Goal: Task Accomplishment & Management: Use online tool/utility

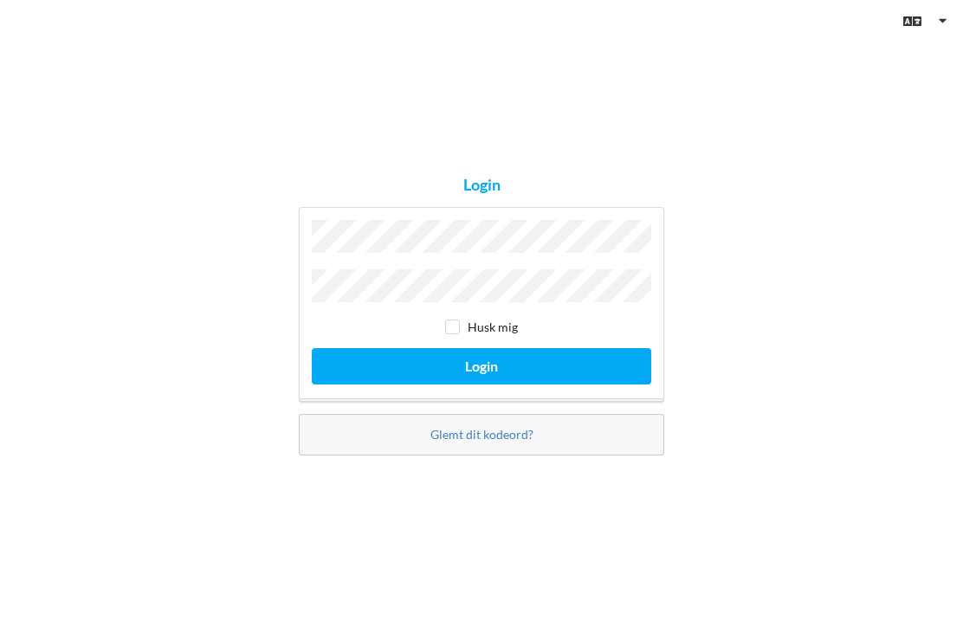
click at [481, 384] on button "Login" at bounding box center [481, 366] width 339 height 36
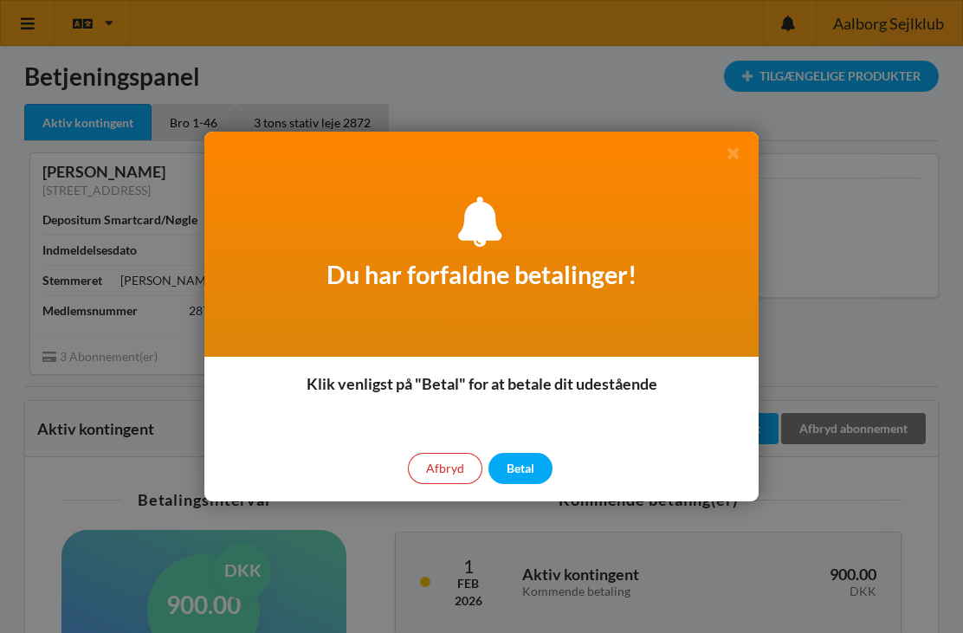
click at [861, 212] on div at bounding box center [481, 316] width 963 height 633
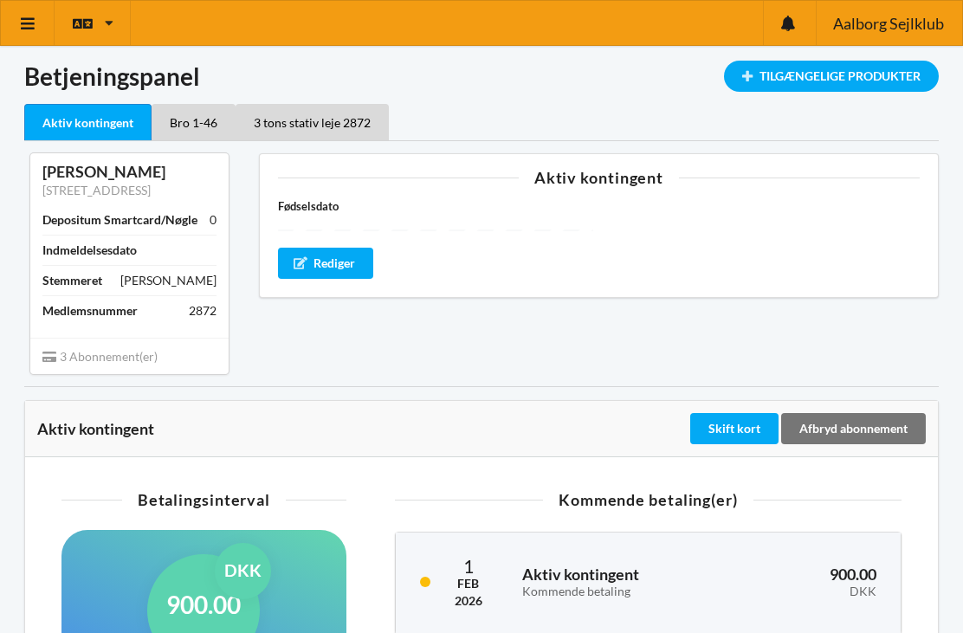
click at [858, 87] on div "Tilgængelige Produkter" at bounding box center [831, 76] width 215 height 31
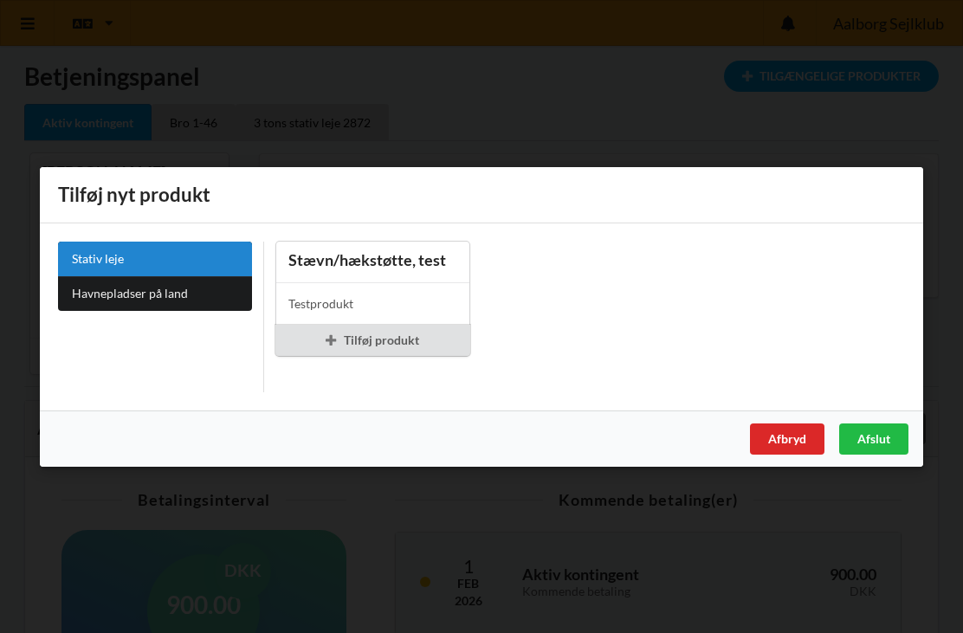
click at [888, 453] on div "Afslut" at bounding box center [873, 438] width 69 height 31
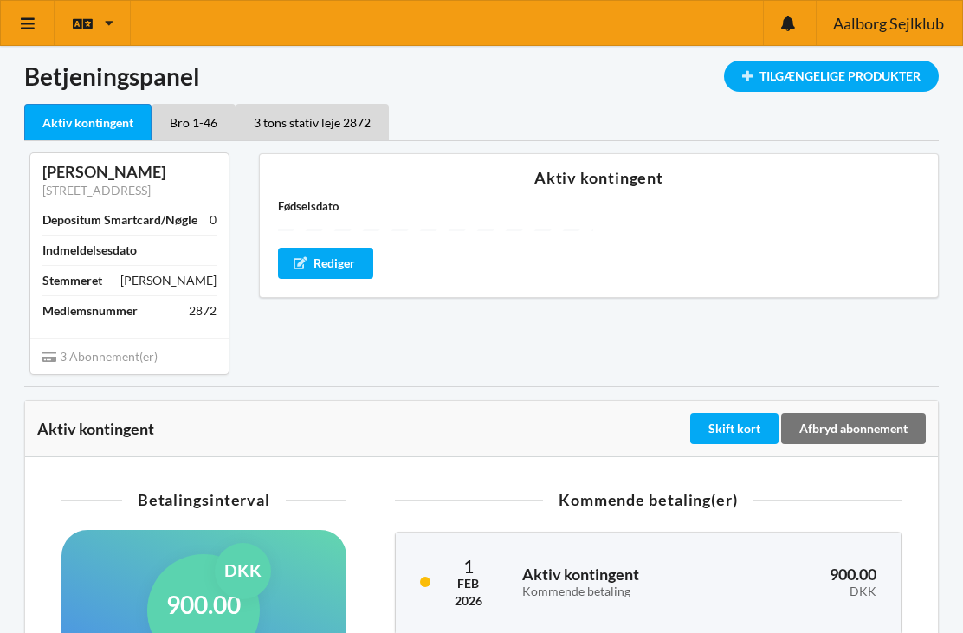
click at [211, 121] on div "Bro 1-46" at bounding box center [194, 122] width 84 height 36
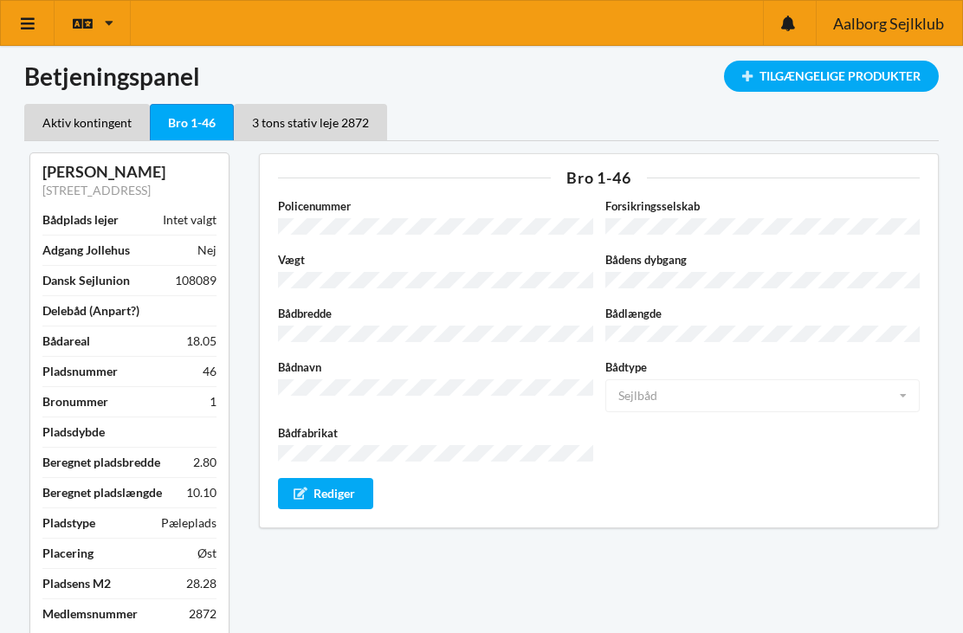
click at [334, 120] on div "3 tons stativ leje 2872" at bounding box center [310, 122] width 153 height 36
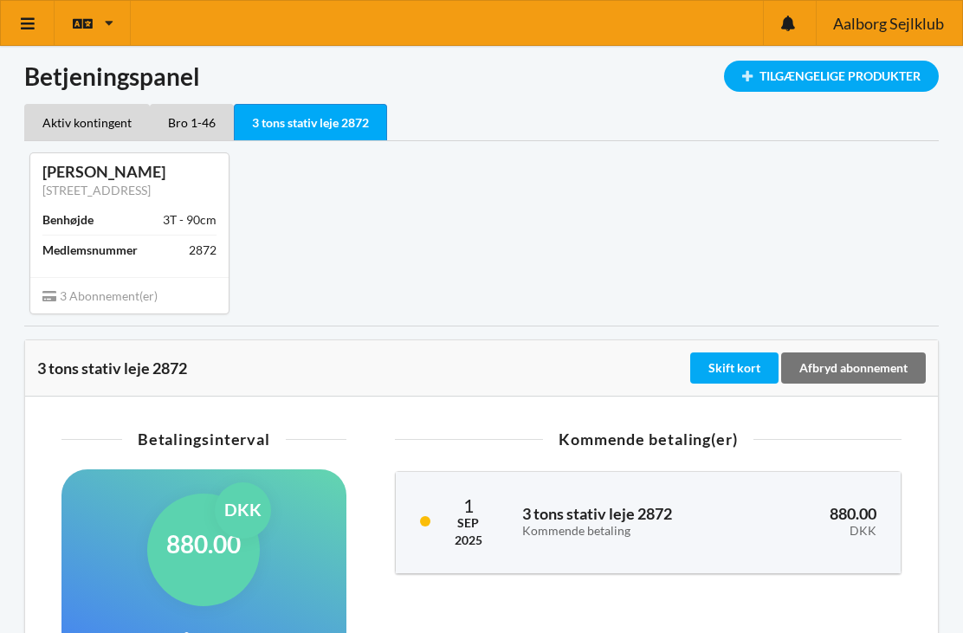
click at [30, 13] on link at bounding box center [28, 23] width 54 height 44
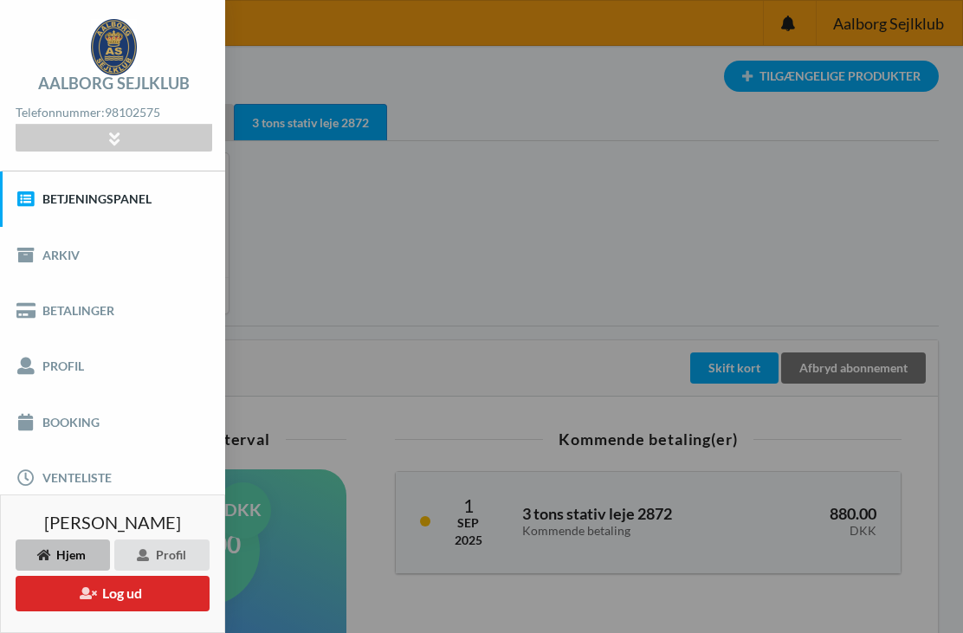
click at [74, 432] on link "Booking" at bounding box center [112, 421] width 225 height 55
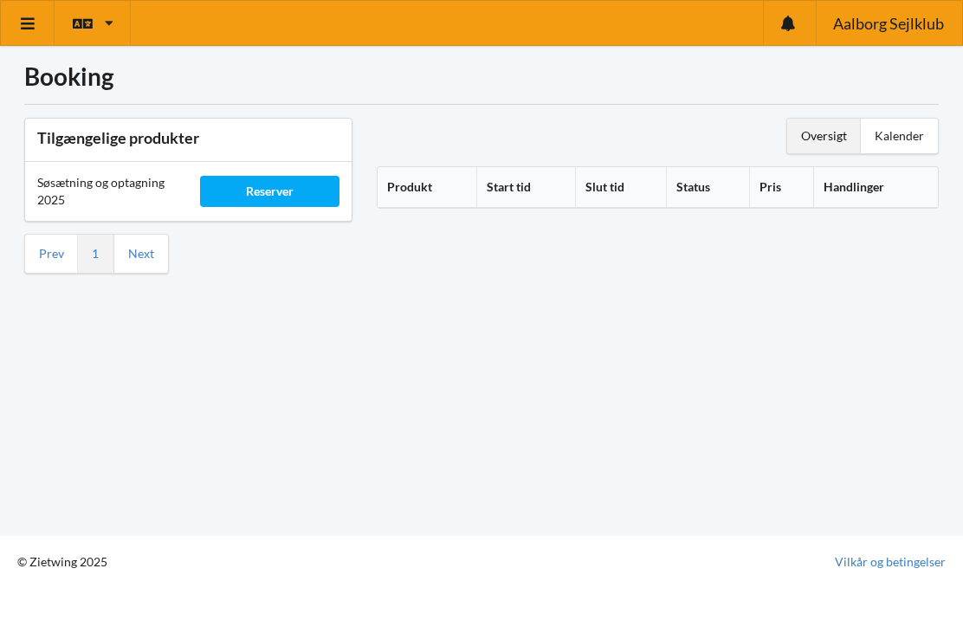
click at [284, 186] on div "Reserver" at bounding box center [269, 191] width 139 height 31
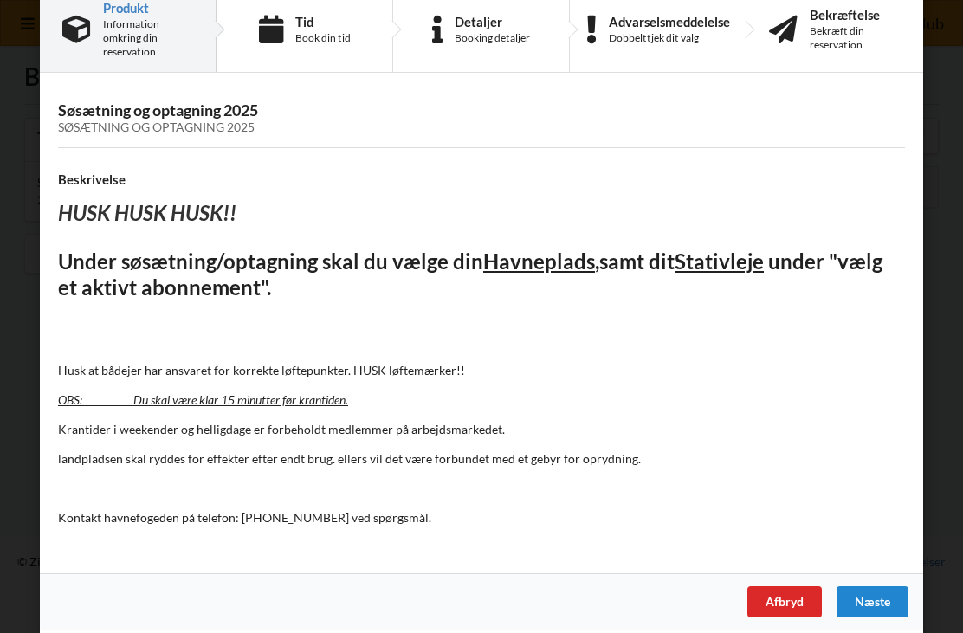
scroll to position [36, 0]
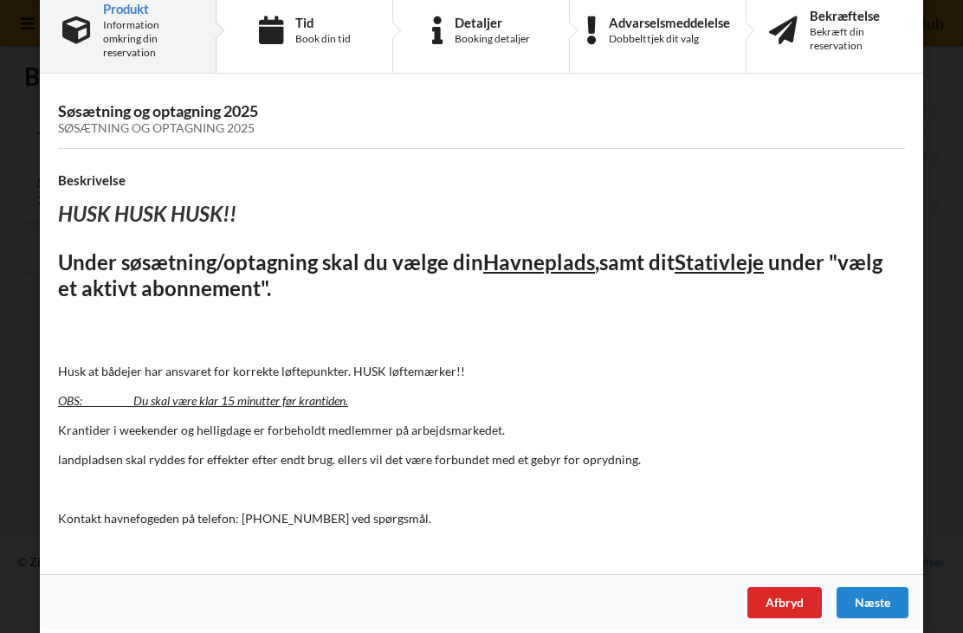
click at [881, 594] on div "Næste" at bounding box center [872, 602] width 72 height 31
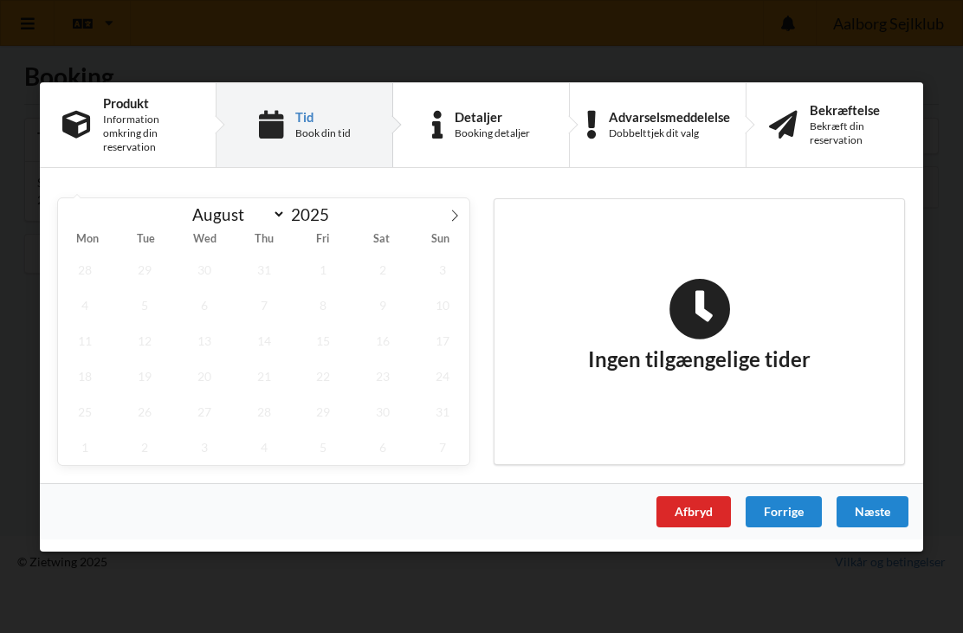
scroll to position [0, 0]
click at [456, 221] on icon at bounding box center [455, 215] width 12 height 12
select select "8"
click at [269, 342] on span "18" at bounding box center [264, 340] width 54 height 36
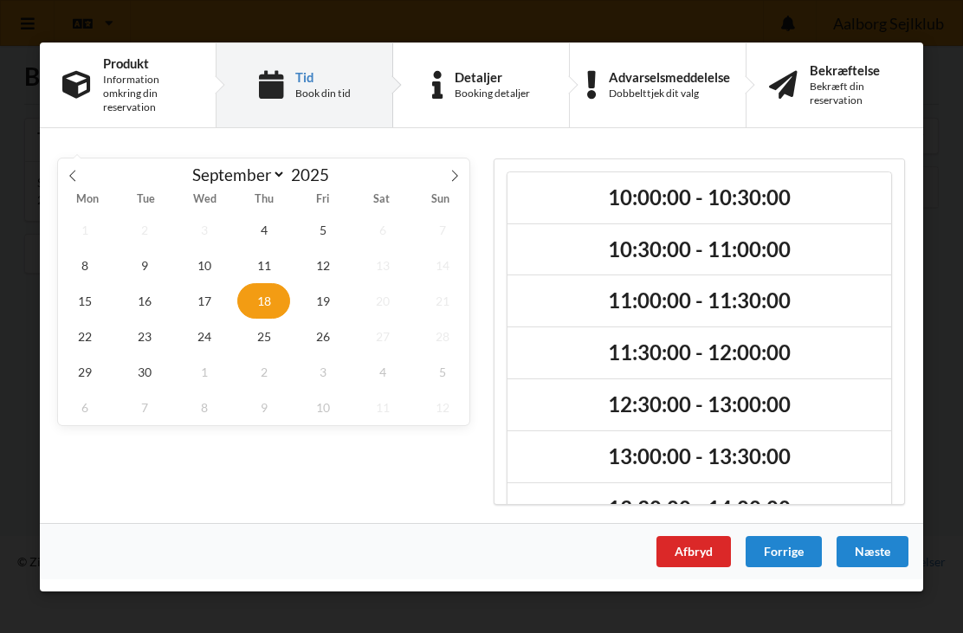
click at [694, 299] on h2 "11:00:00 - 11:30:00" at bounding box center [699, 300] width 359 height 27
click at [883, 557] on div "Næste" at bounding box center [872, 550] width 72 height 31
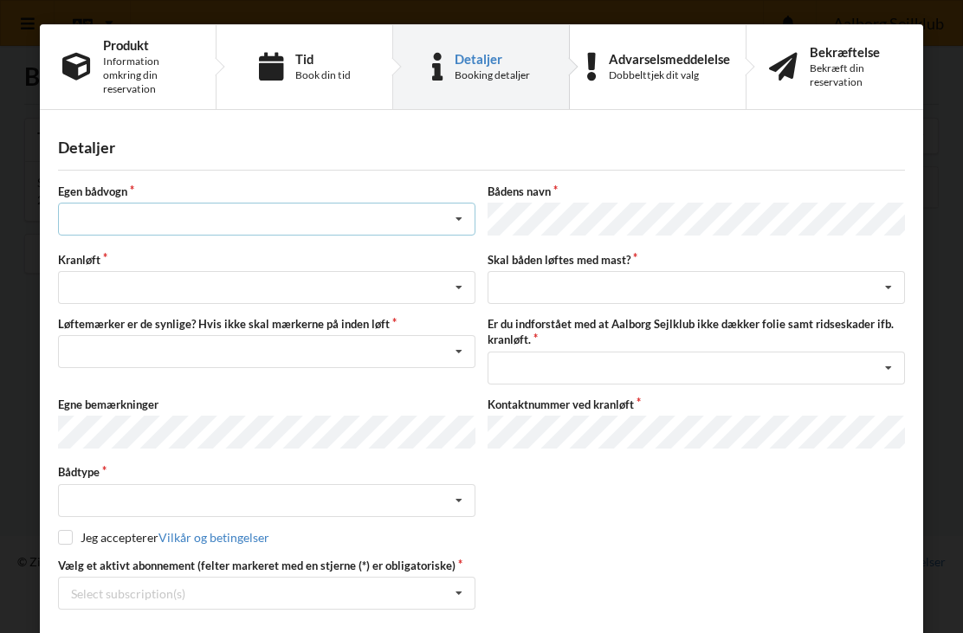
click at [454, 226] on icon at bounding box center [459, 219] width 26 height 32
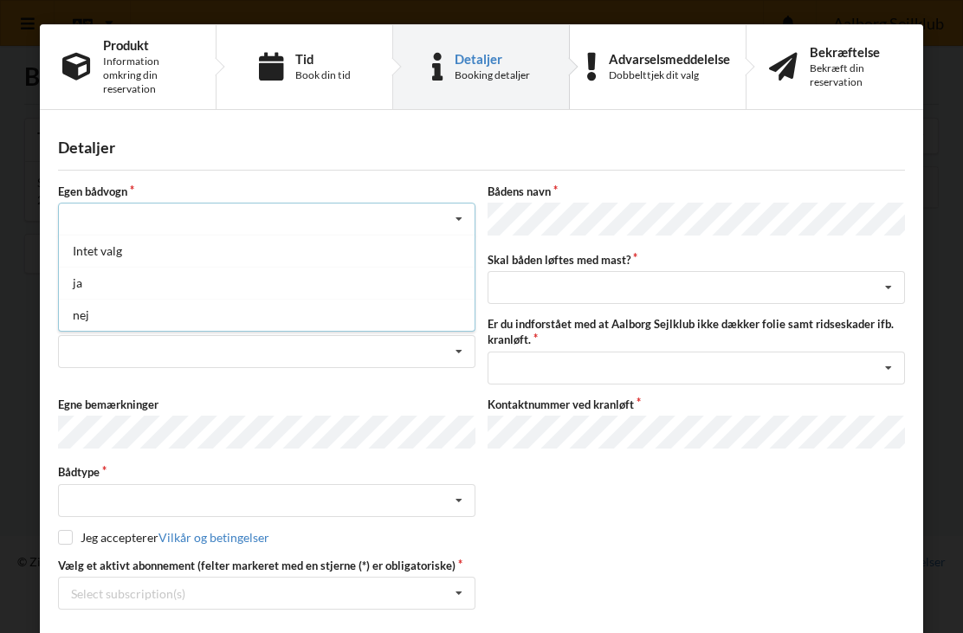
click at [113, 321] on div "nej" at bounding box center [267, 315] width 416 height 32
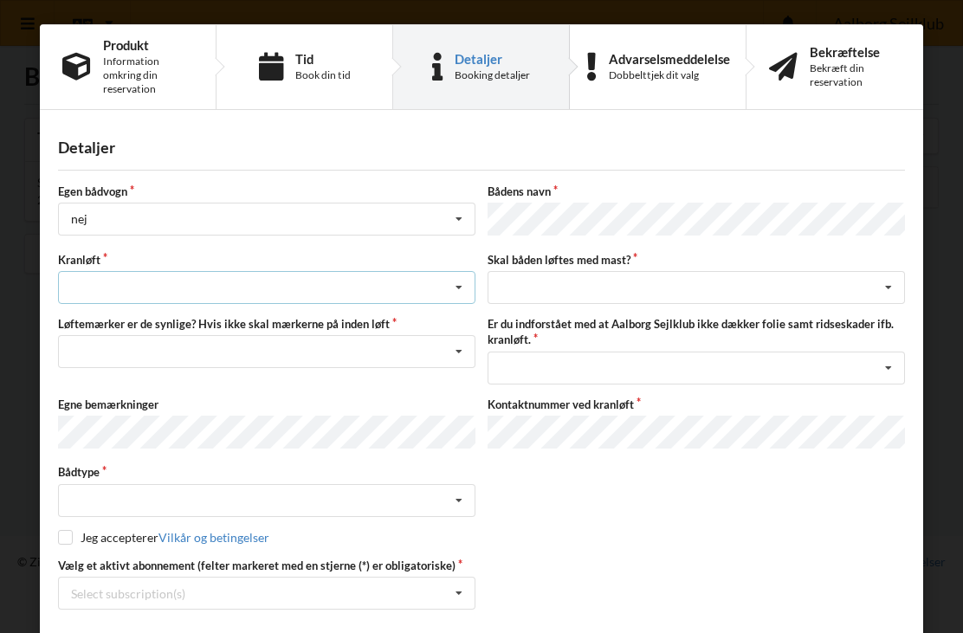
click at [455, 293] on icon at bounding box center [459, 288] width 26 height 32
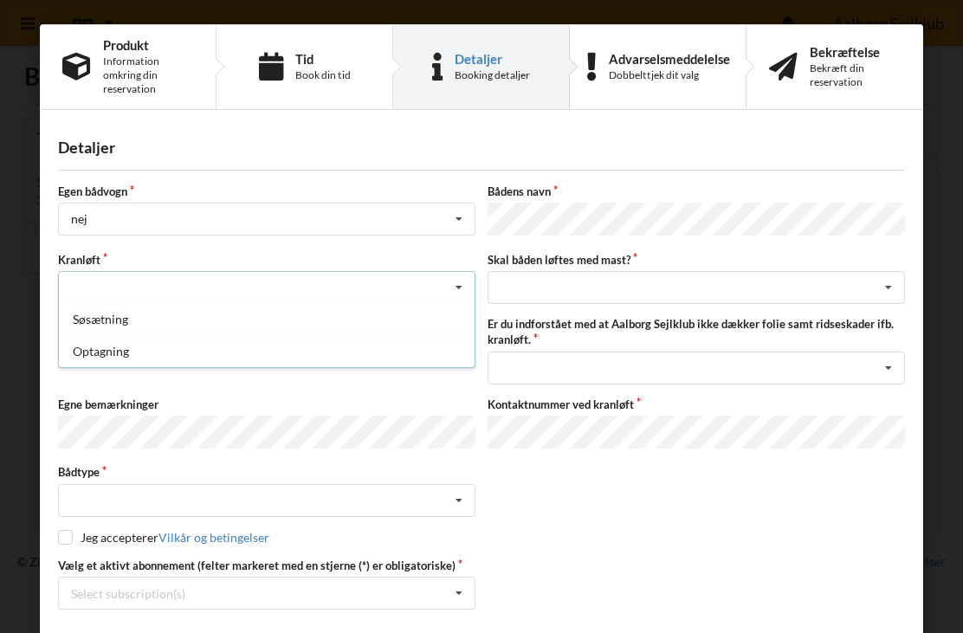
click at [131, 354] on div "Optagning" at bounding box center [267, 351] width 416 height 32
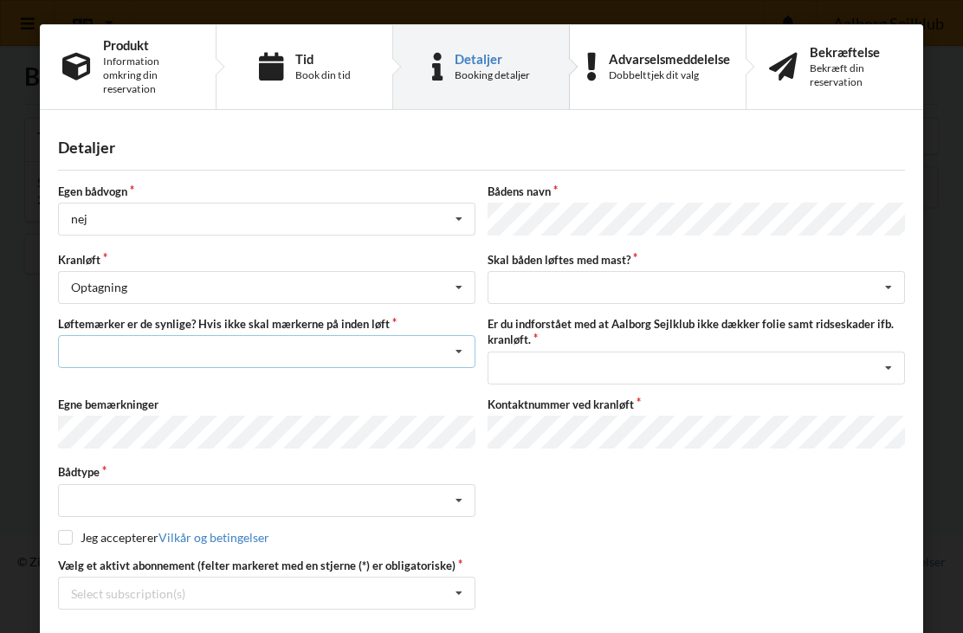
click at [468, 358] on icon at bounding box center [459, 352] width 26 height 32
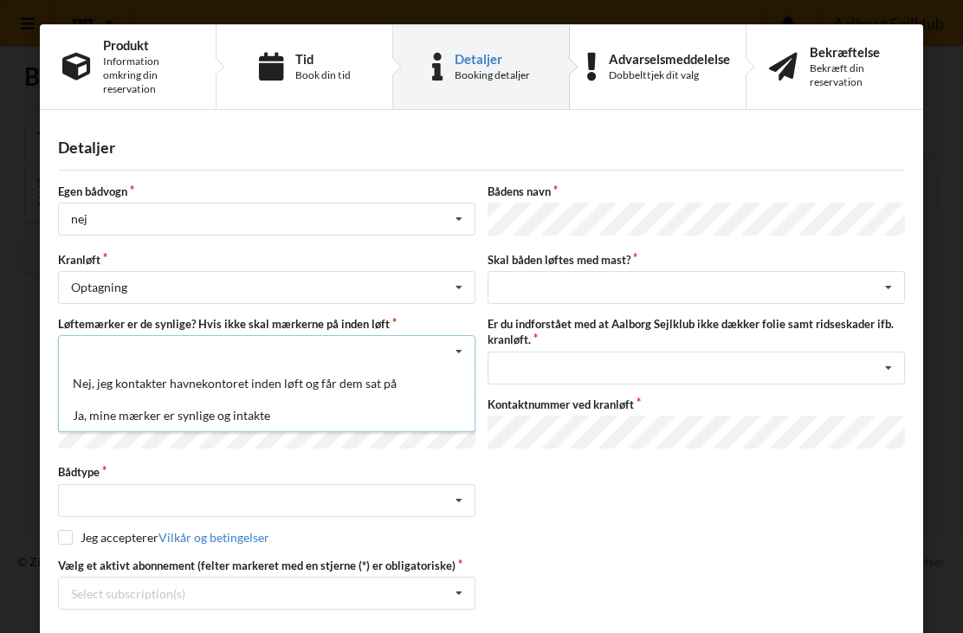
click at [243, 420] on div "Ja, mine mærker er synlige og intakte" at bounding box center [267, 415] width 416 height 32
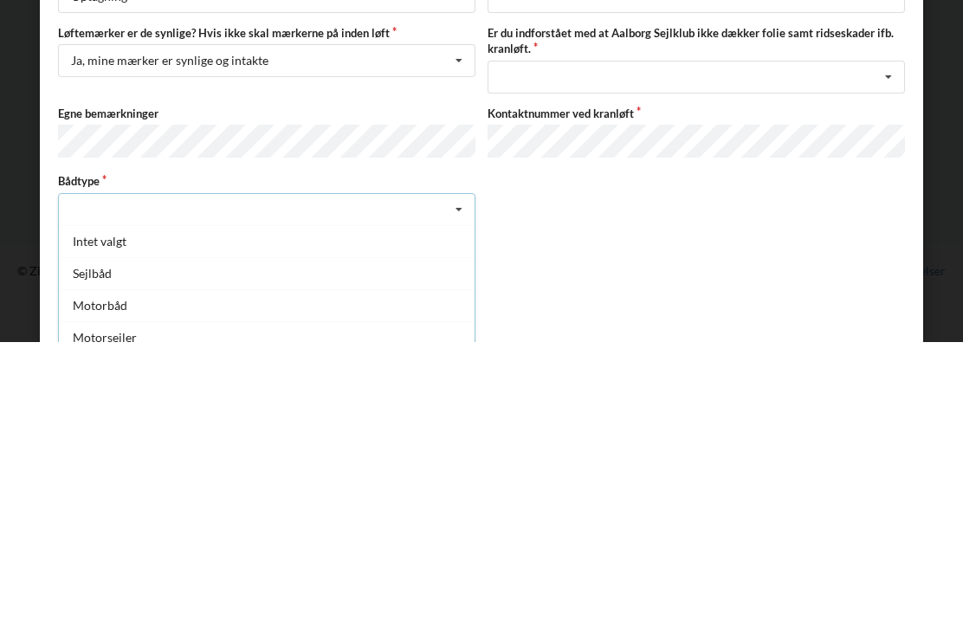
click at [91, 548] on div "Sejlbåd" at bounding box center [267, 564] width 416 height 32
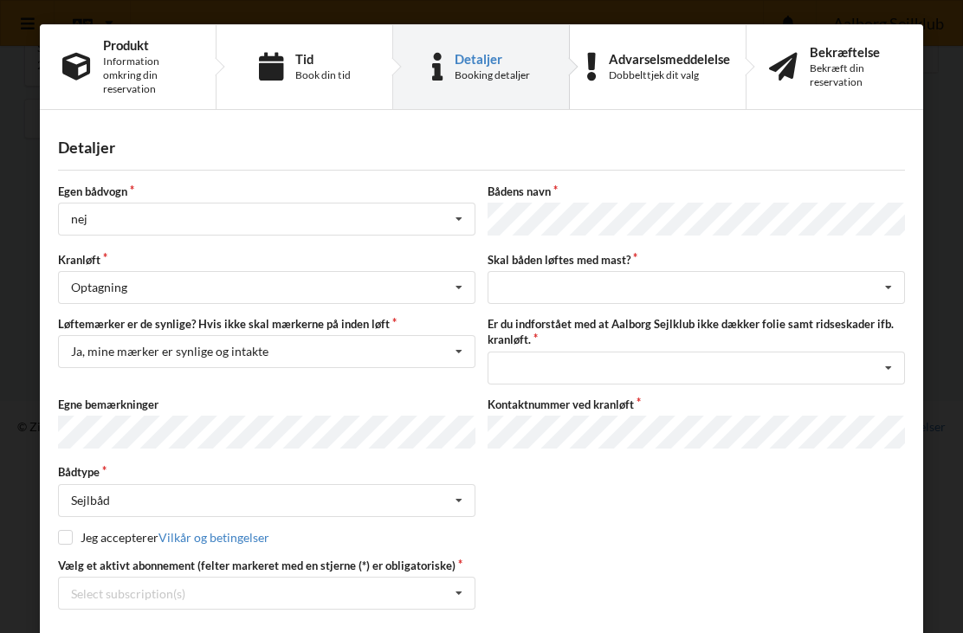
click at [72, 536] on input "checkbox" at bounding box center [65, 537] width 15 height 15
checkbox input "true"
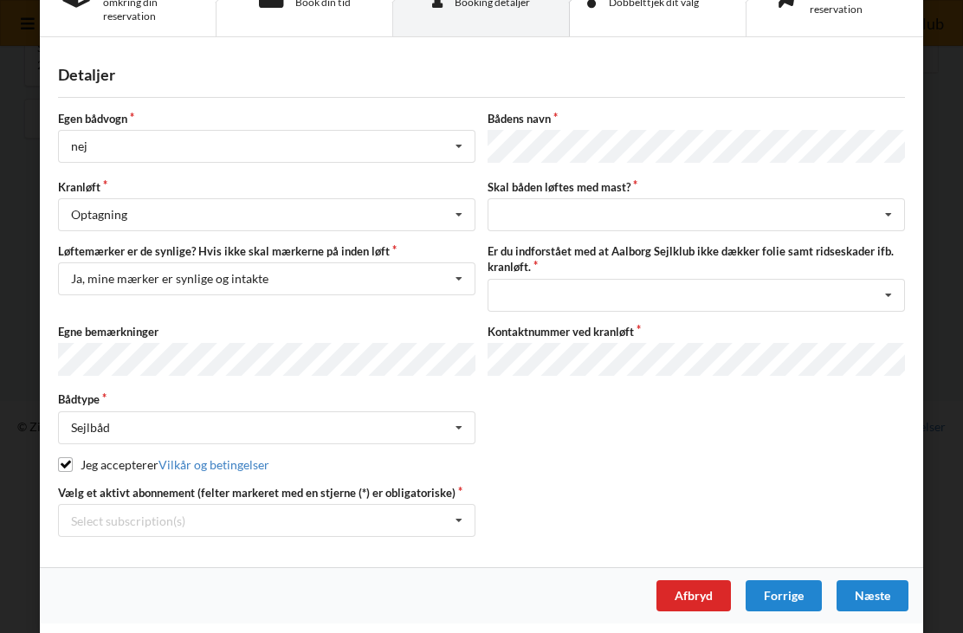
scroll to position [73, 0]
click at [467, 525] on icon at bounding box center [459, 521] width 26 height 32
click at [120, 583] on div "* Bro 1-46" at bounding box center [267, 584] width 416 height 32
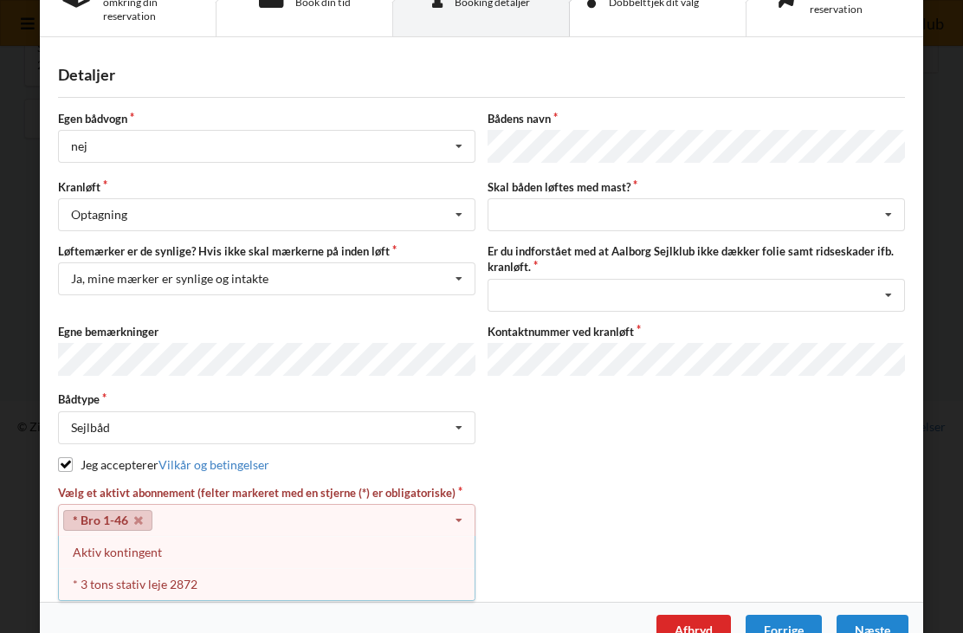
click at [175, 578] on div "* 3 tons stativ leje 2872" at bounding box center [267, 584] width 416 height 32
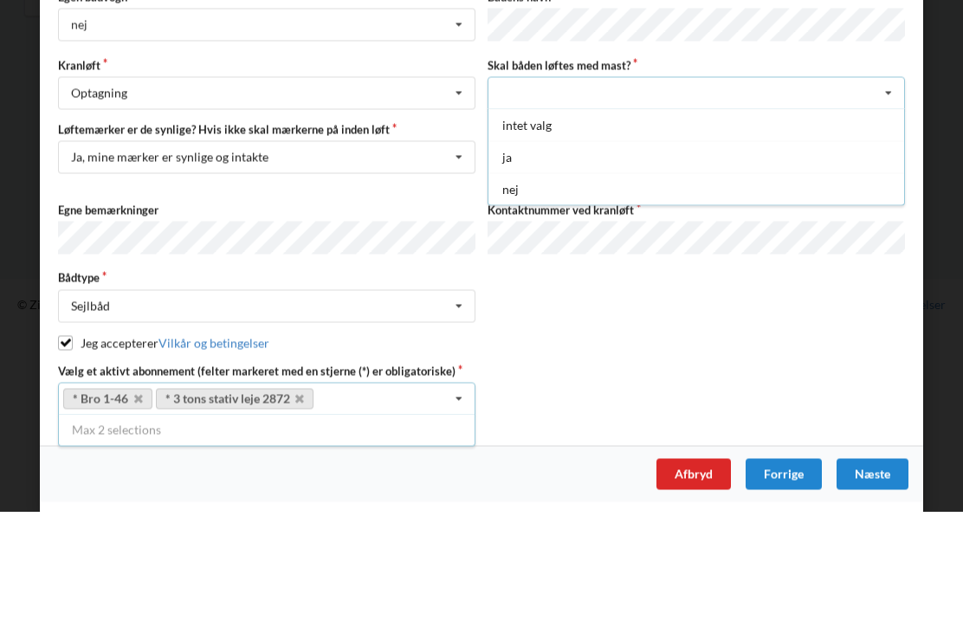
click at [531, 294] on div "nej" at bounding box center [696, 310] width 416 height 32
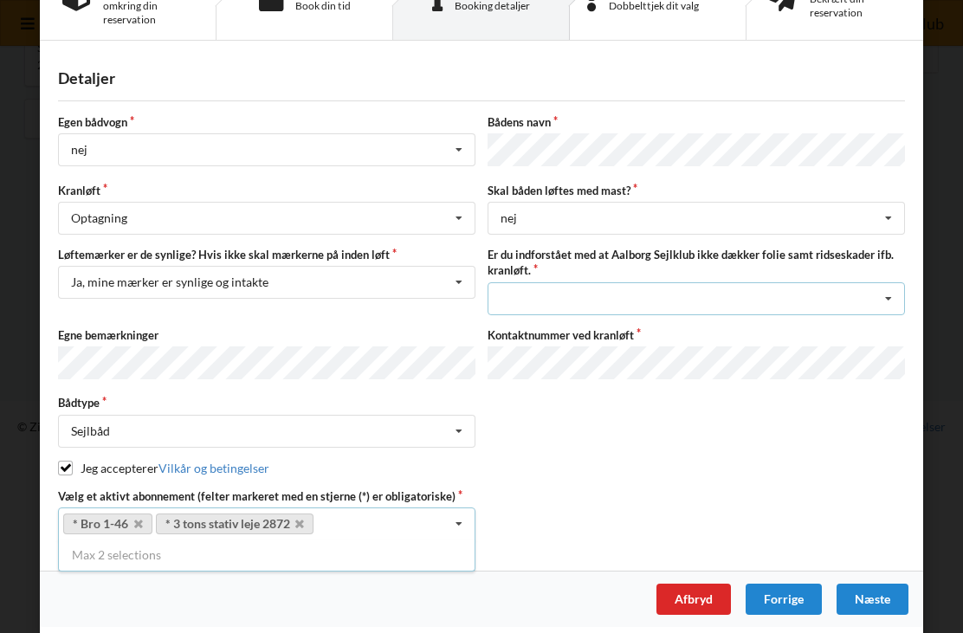
click at [894, 308] on icon at bounding box center [888, 299] width 26 height 32
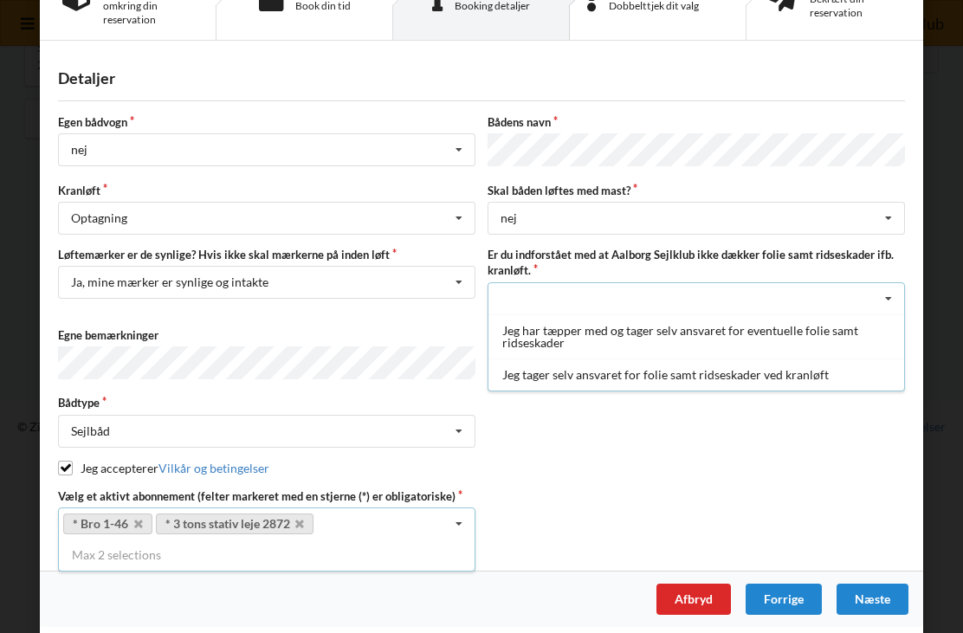
click at [817, 377] on div "Jeg tager selv ansvaret for folie samt ridseskader ved kranløft" at bounding box center [696, 374] width 416 height 32
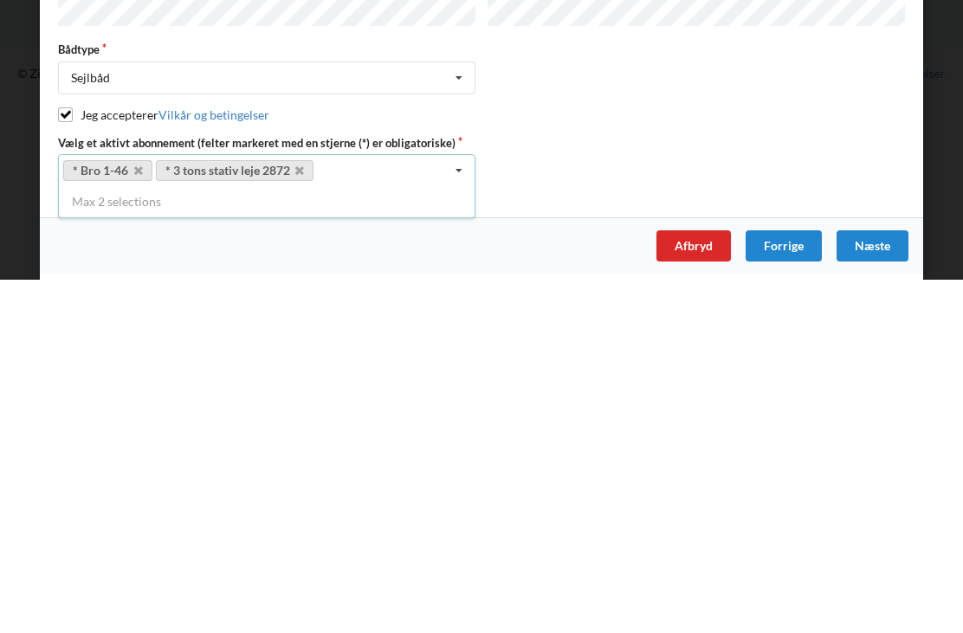
click at [889, 584] on div "Næste" at bounding box center [872, 599] width 72 height 31
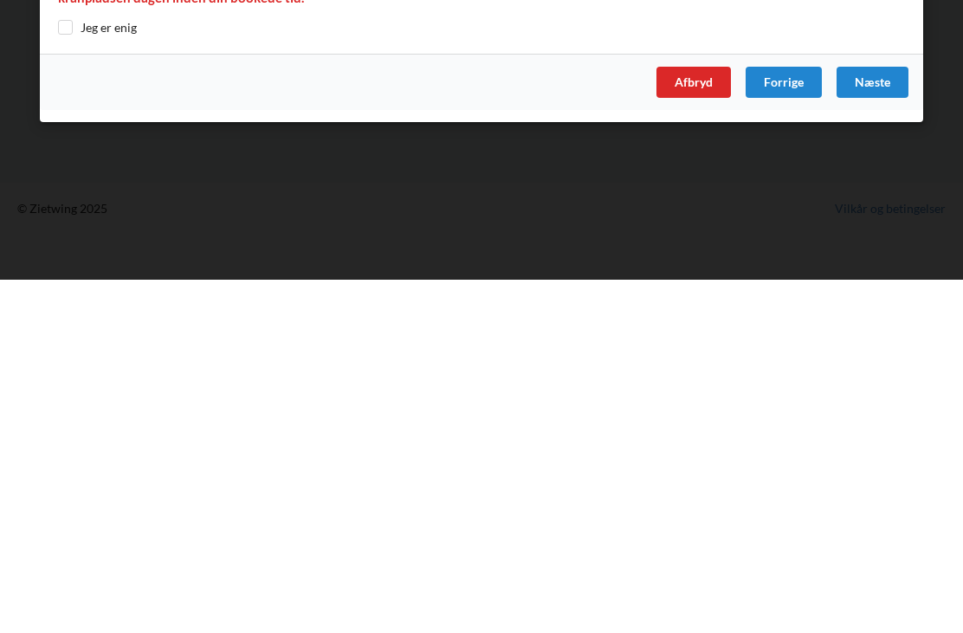
scroll to position [0, 0]
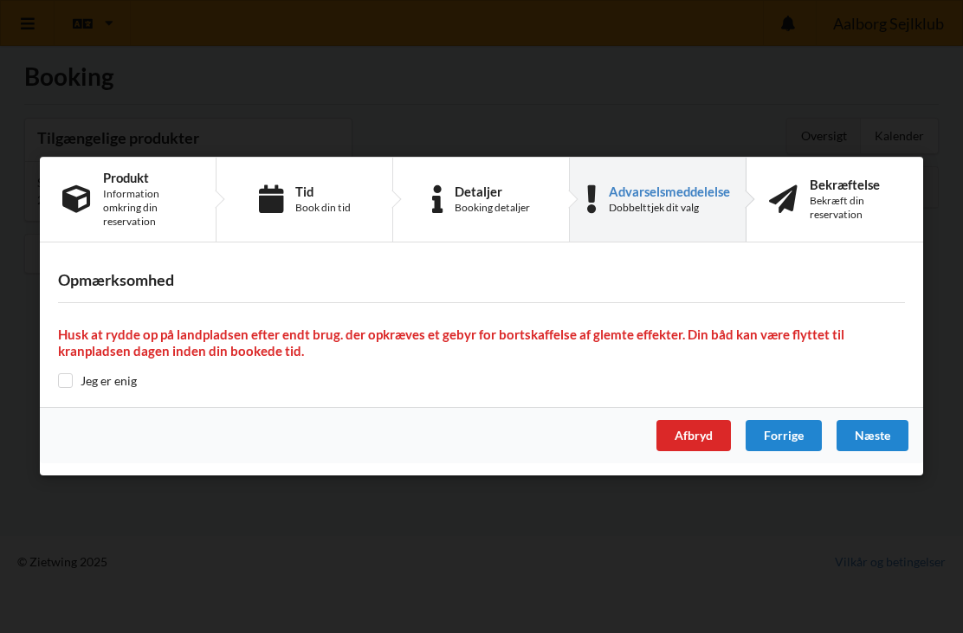
click at [69, 387] on input "checkbox" at bounding box center [65, 380] width 15 height 15
checkbox input "true"
click at [890, 443] on div "Næste" at bounding box center [872, 436] width 72 height 31
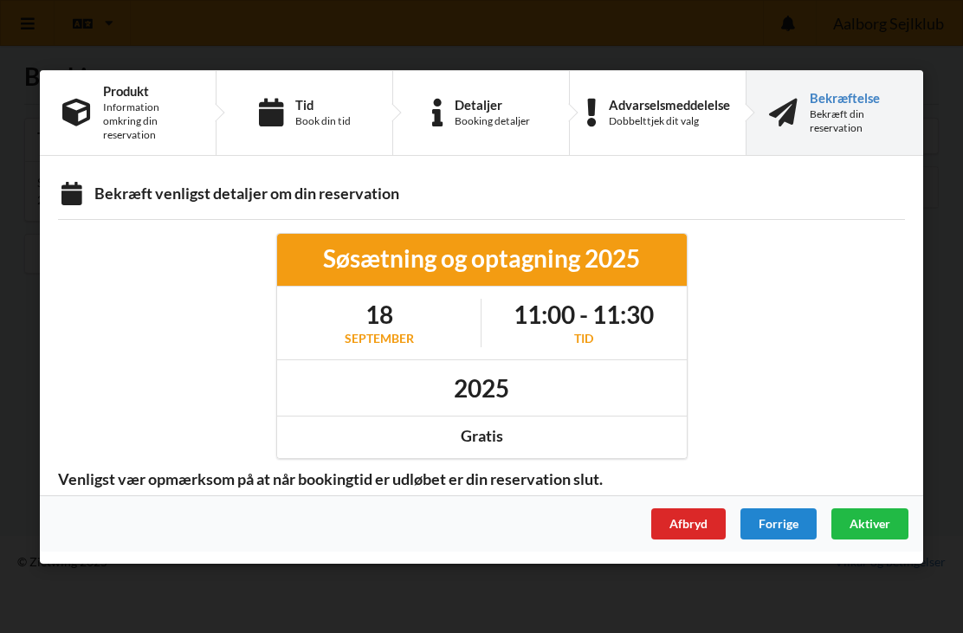
click at [886, 525] on span "Aktiver" at bounding box center [869, 522] width 41 height 15
